Goal: Information Seeking & Learning: Understand process/instructions

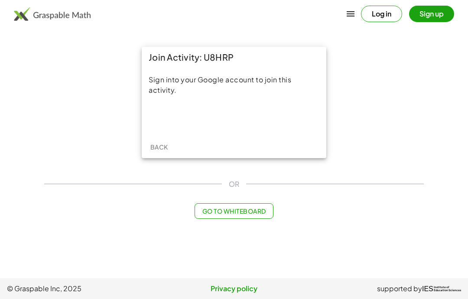
click at [254, 115] on div "Sign in with Google. Opens in new tab" at bounding box center [234, 117] width 80 height 19
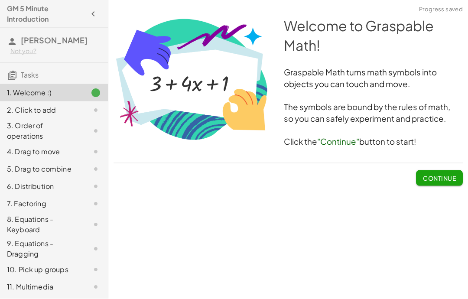
scroll to position [26, 0]
click at [445, 174] on span "Continue" at bounding box center [439, 178] width 33 height 8
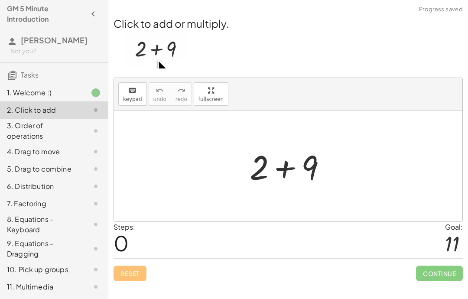
click at [22, 119] on div "1. Welcome :)" at bounding box center [54, 131] width 108 height 24
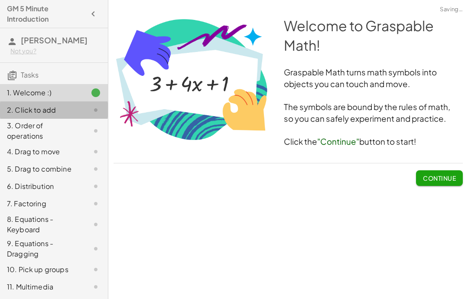
click at [28, 115] on div "2. Click to add" at bounding box center [42, 110] width 70 height 10
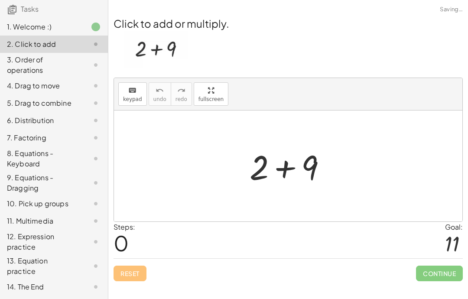
scroll to position [0, 0]
click at [21, 67] on div "3. Order of operations" at bounding box center [42, 65] width 70 height 21
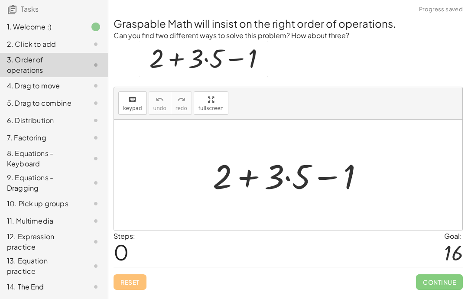
click at [14, 89] on div "4. Drag to move" at bounding box center [42, 86] width 70 height 10
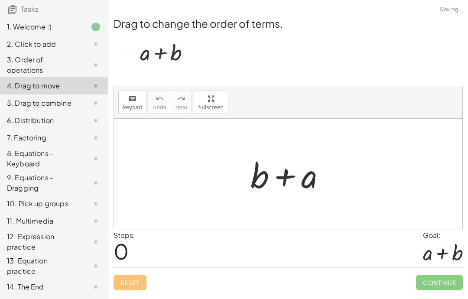
click at [16, 102] on div "5. Drag to combine" at bounding box center [42, 103] width 70 height 10
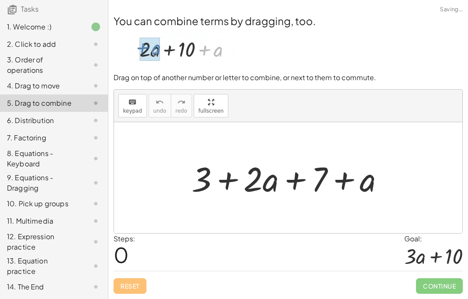
click at [18, 47] on div "2. Click to add" at bounding box center [42, 44] width 70 height 10
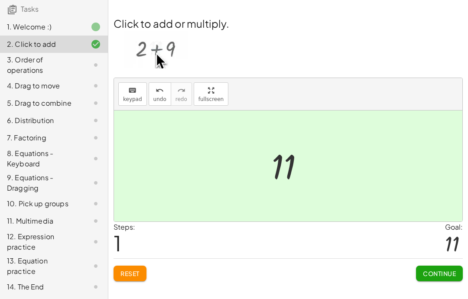
click at [81, 65] on div at bounding box center [89, 65] width 24 height 10
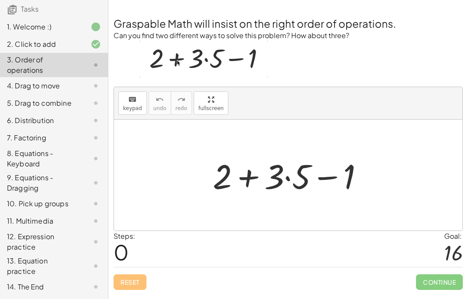
click at [30, 30] on div "1. Welcome :)" at bounding box center [42, 27] width 70 height 10
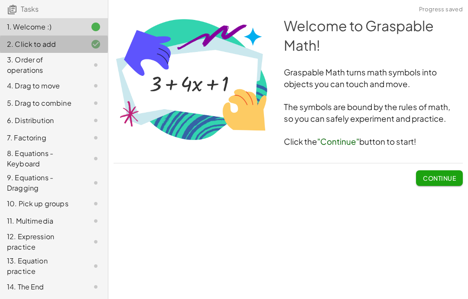
click at [31, 43] on div "2. Click to add" at bounding box center [42, 44] width 70 height 10
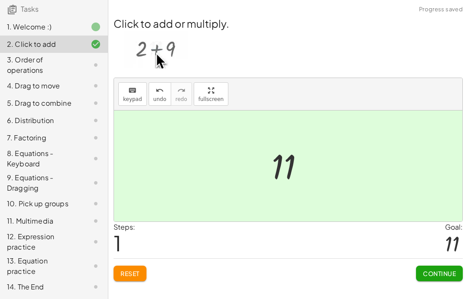
click at [46, 63] on div "3. Order of operations" at bounding box center [42, 65] width 70 height 21
